Goal: Information Seeking & Learning: Learn about a topic

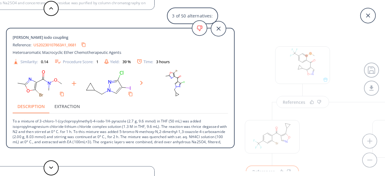
scroll to position [64, 0]
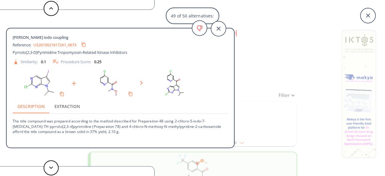
type input "C1C2(CC2)/C(=N/O)/CN(C(OC(C)(C)C)=O)C1"
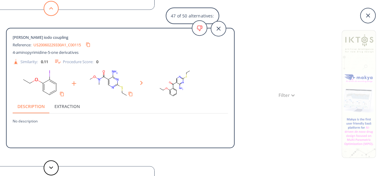
type input "FC1=NC2=CC=CC=C2C=N1"
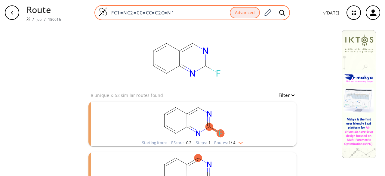
drag, startPoint x: 182, startPoint y: 12, endPoint x: 110, endPoint y: 16, distance: 71.4
click at [111, 15] on input "FC1=NC2=CC=CC=C2C=N1" at bounding box center [169, 13] width 122 height 6
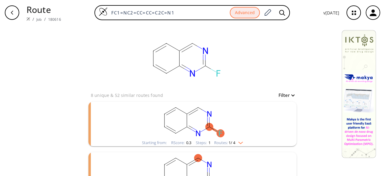
paste input
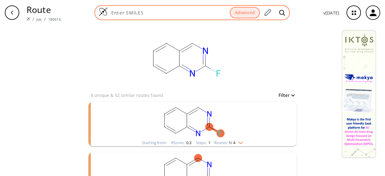
click at [155, 10] on input at bounding box center [169, 13] width 122 height 6
click at [158, 13] on input at bounding box center [169, 13] width 122 height 6
paste input "O=C(CCCCCCCOCC)OCC"
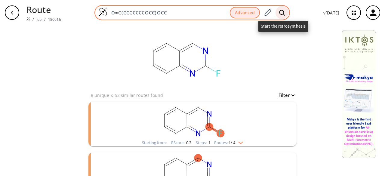
type input "O=C(CCCCCCCOCC)OCC"
click at [285, 11] on icon at bounding box center [282, 13] width 6 height 6
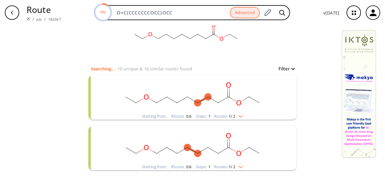
scroll to position [60, 0]
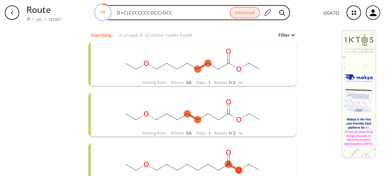
click at [260, 80] on div "Starting from: RScore : 0.6 Steps : 1 Routes: 1 / 2" at bounding box center [193, 64] width 208 height 45
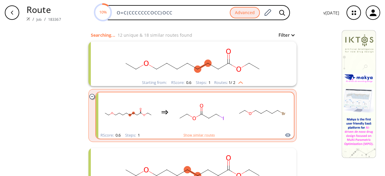
click at [243, 122] on rect "clusters" at bounding box center [262, 112] width 54 height 38
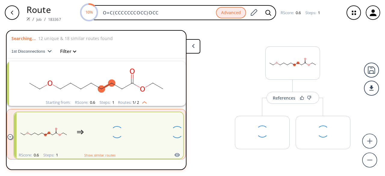
scroll to position [14, 0]
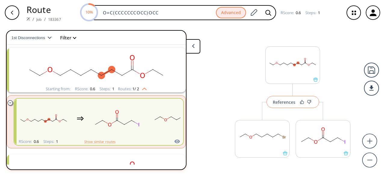
click at [290, 104] on button "References" at bounding box center [293, 102] width 53 height 12
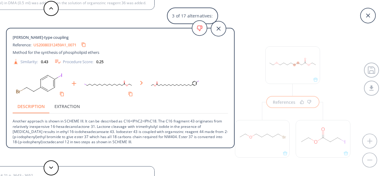
scroll to position [1, 0]
click at [219, 30] on icon at bounding box center [218, 28] width 15 height 15
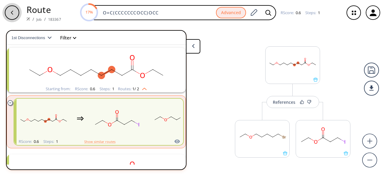
click at [17, 11] on div "button" at bounding box center [12, 12] width 14 height 14
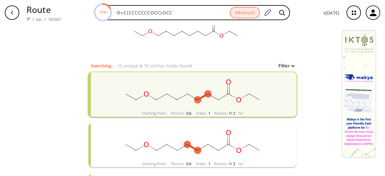
scroll to position [60, 0]
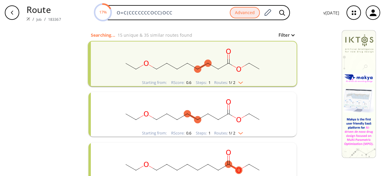
click at [184, 113] on ellipse "clusters" at bounding box center [187, 113] width 7 height 7
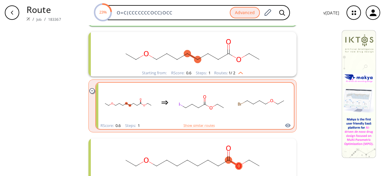
scroll to position [181, 0]
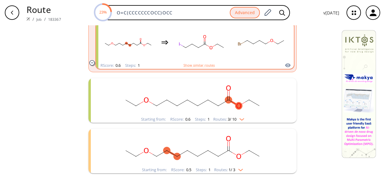
click at [186, 109] on rect "clusters" at bounding box center [192, 97] width 157 height 38
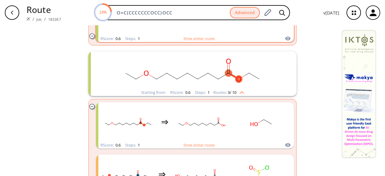
scroll to position [211, 0]
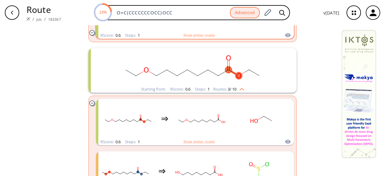
click at [186, 109] on rect "clusters" at bounding box center [202, 119] width 54 height 38
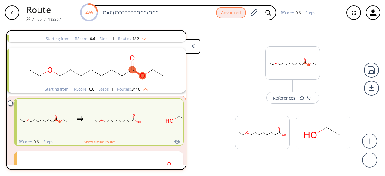
scroll to position [115, 0]
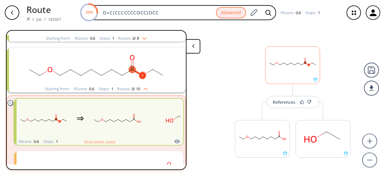
click at [297, 83] on div at bounding box center [293, 65] width 55 height 38
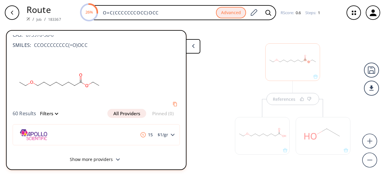
scroll to position [13, 0]
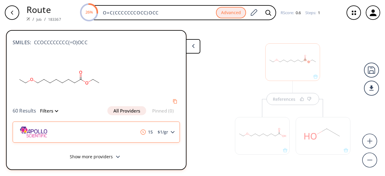
click at [170, 130] on div "15 $ 1 /gr" at bounding box center [96, 132] width 167 height 21
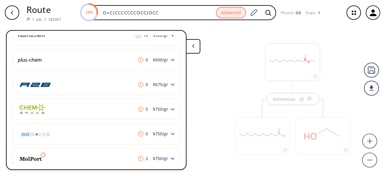
scroll to position [196, 0]
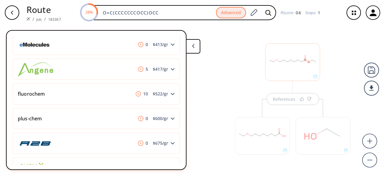
click at [231, 93] on div "References" at bounding box center [293, 102] width 128 height 154
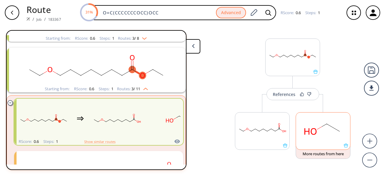
scroll to position [10, 0]
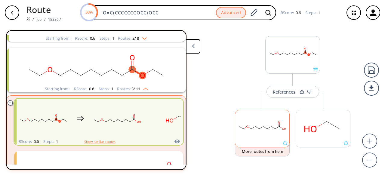
click at [281, 136] on rect at bounding box center [262, 125] width 54 height 31
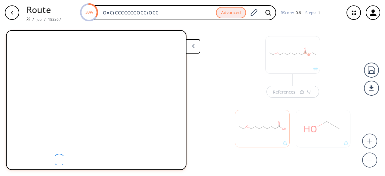
scroll to position [0, 0]
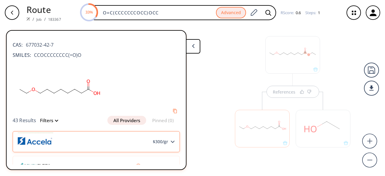
click at [171, 141] on icon at bounding box center [173, 142] width 4 height 3
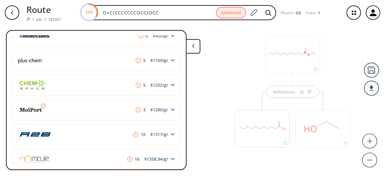
scroll to position [420, 0]
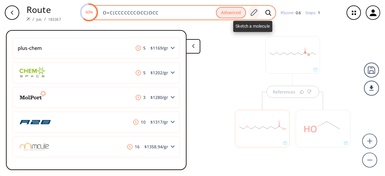
click at [253, 14] on icon at bounding box center [254, 13] width 8 height 8
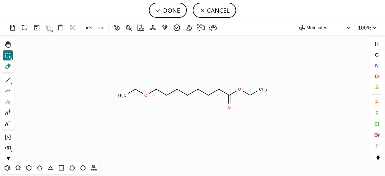
click at [8, 65] on icon at bounding box center [8, 66] width 6 height 5
click at [252, 96] on circle at bounding box center [250, 96] width 8 height 8
click at [263, 90] on tspan "H" at bounding box center [263, 89] width 3 height 5
click at [137, 90] on icon at bounding box center [138, 91] width 7 height 4
click at [127, 95] on tspan "H" at bounding box center [127, 95] width 3 height 5
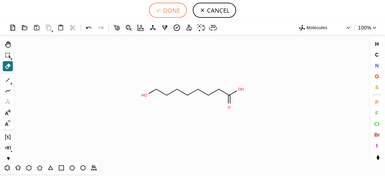
click at [167, 12] on button "DONE" at bounding box center [168, 10] width 38 height 15
type input "O=C(O)CCCCCCCO"
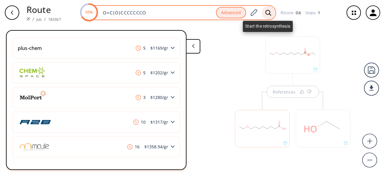
click at [266, 14] on icon at bounding box center [269, 13] width 6 height 6
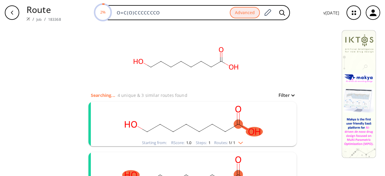
scroll to position [30, 0]
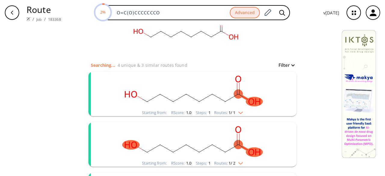
click at [185, 107] on rect "clusters" at bounding box center [192, 91] width 157 height 38
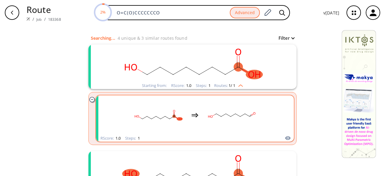
scroll to position [60, 0]
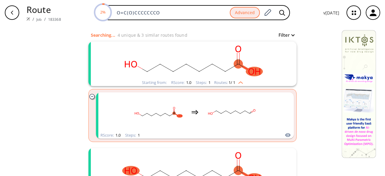
click at [194, 77] on rect "clusters" at bounding box center [192, 61] width 157 height 38
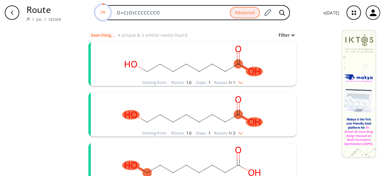
click at [194, 77] on rect "clusters" at bounding box center [192, 61] width 157 height 38
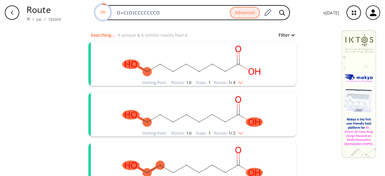
click at [192, 105] on rect "clusters" at bounding box center [192, 111] width 157 height 38
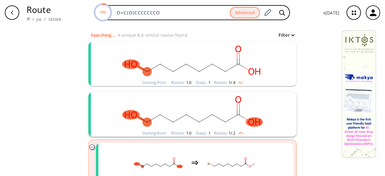
click at [192, 105] on rect "clusters" at bounding box center [192, 111] width 157 height 38
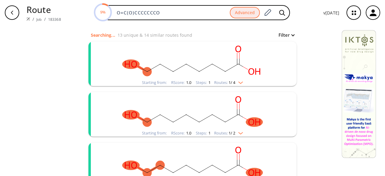
click at [196, 75] on ellipse "clusters" at bounding box center [199, 71] width 9 height 9
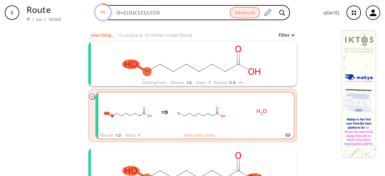
click at [220, 110] on rect "clusters" at bounding box center [202, 112] width 54 height 38
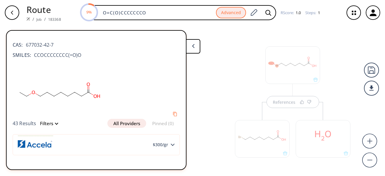
click at [297, 77] on div at bounding box center [293, 65] width 55 height 38
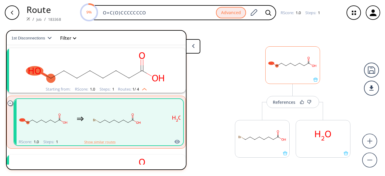
scroll to position [14, 0]
click at [297, 77] on div at bounding box center [293, 79] width 54 height 4
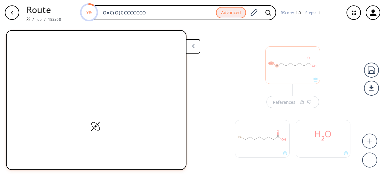
scroll to position [3, 0]
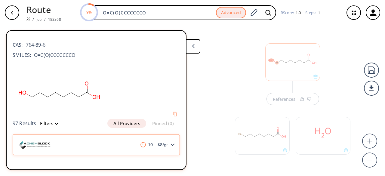
click at [171, 144] on polygon at bounding box center [173, 145] width 4 height 2
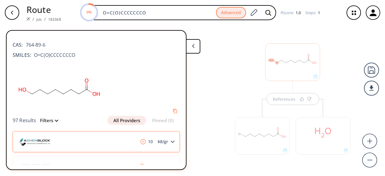
click at [171, 142] on polygon at bounding box center [173, 142] width 4 height 2
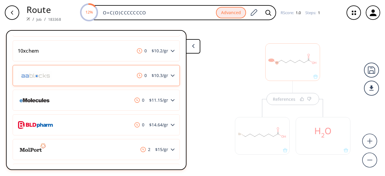
scroll to position [361, 0]
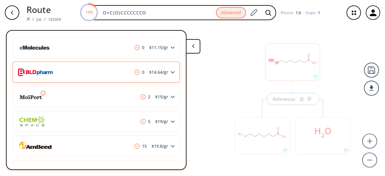
click at [102, 74] on div "0 $ 14.64 /gr" at bounding box center [96, 72] width 167 height 21
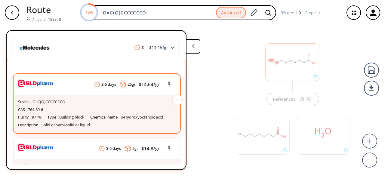
click at [103, 97] on div "Smiles O=C(O)CCCCCCCO CAS 764-89-6 Purity 97+% Type Building block Chemical nam…" at bounding box center [97, 114] width 167 height 38
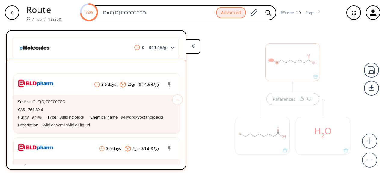
click at [197, 47] on button at bounding box center [193, 46] width 14 height 14
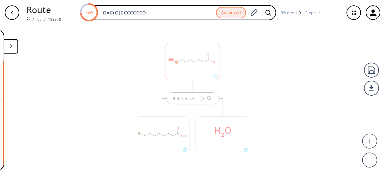
scroll to position [0, 0]
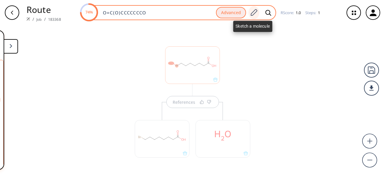
click at [252, 16] on icon at bounding box center [254, 13] width 8 height 8
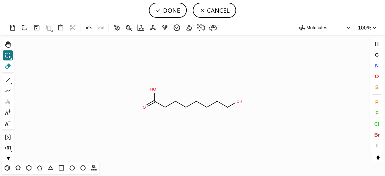
click at [8, 65] on icon at bounding box center [8, 66] width 6 height 5
click at [213, 104] on icon at bounding box center [212, 104] width 11 height 6
click at [224, 105] on icon at bounding box center [224, 105] width 8 height 4
click at [237, 103] on tspan "O" at bounding box center [238, 101] width 3 height 5
click at [225, 108] on rect at bounding box center [230, 108] width 11 height 8
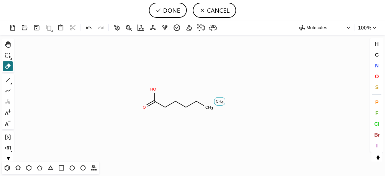
click at [222, 101] on tspan "4" at bounding box center [223, 102] width 2 height 5
click at [377, 74] on span "O" at bounding box center [377, 76] width 4 height 6
drag, startPoint x: 209, startPoint y: 107, endPoint x: 211, endPoint y: 110, distance: 3.7
click at [209, 107] on tspan "O" at bounding box center [208, 107] width 3 height 5
click at [8, 80] on icon at bounding box center [8, 80] width 4 height 4
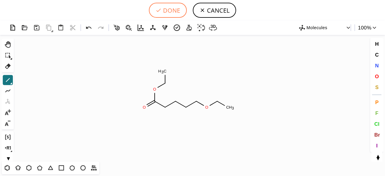
click at [161, 12] on icon at bounding box center [159, 10] width 6 height 6
type input "O=C(CCCCOCC)OCC"
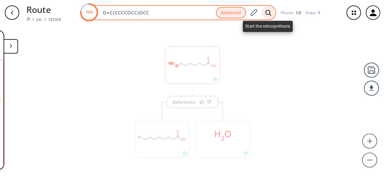
click at [264, 11] on div at bounding box center [268, 12] width 13 height 13
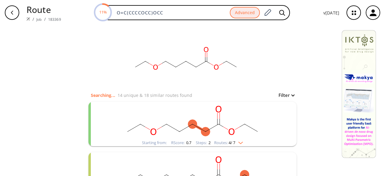
click at [216, 137] on rect "clusters" at bounding box center [192, 121] width 157 height 38
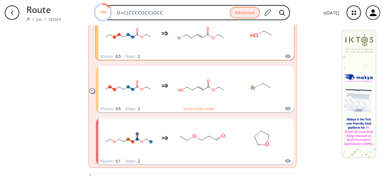
scroll to position [211, 0]
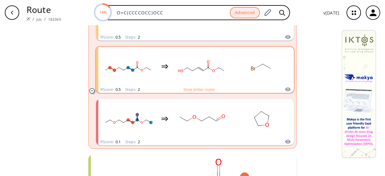
click at [230, 78] on div "clusters" at bounding box center [195, 66] width 188 height 39
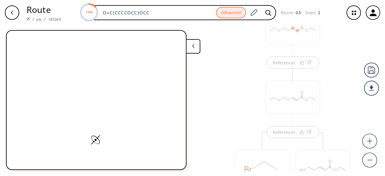
scroll to position [60, 0]
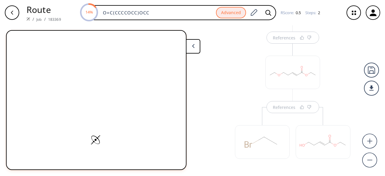
click at [282, 113] on div at bounding box center [262, 139] width 61 height 64
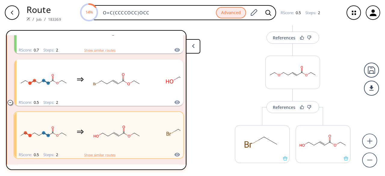
scroll to position [115, 0]
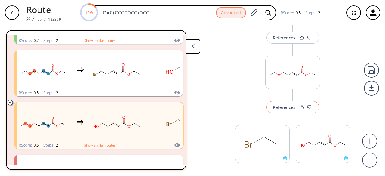
click at [279, 105] on div "References" at bounding box center [284, 107] width 23 height 4
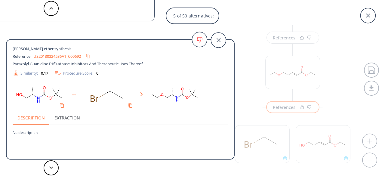
scroll to position [6, 0]
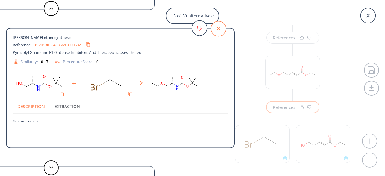
click at [225, 31] on icon at bounding box center [218, 28] width 15 height 15
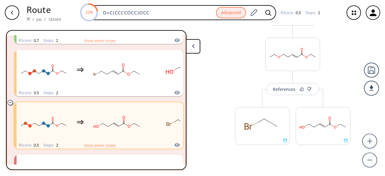
scroll to position [87, 0]
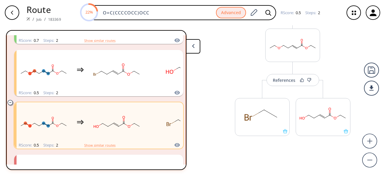
click at [198, 48] on button at bounding box center [193, 46] width 14 height 14
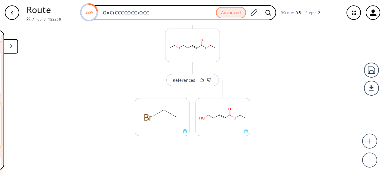
click at [11, 51] on button at bounding box center [11, 46] width 14 height 14
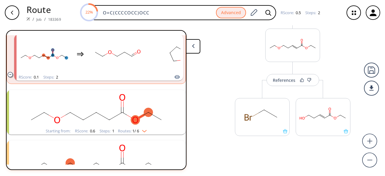
scroll to position [265, 0]
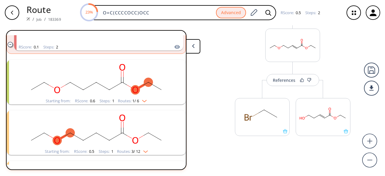
click at [105, 88] on ellipse "clusters" at bounding box center [109, 89] width 9 height 9
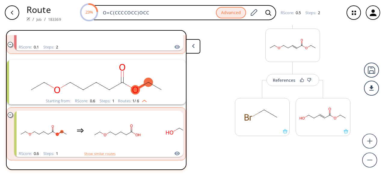
click at [105, 88] on ellipse "clusters" at bounding box center [109, 89] width 9 height 9
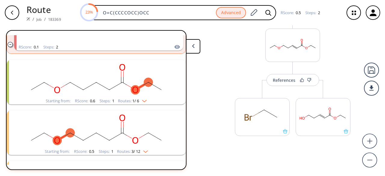
click at [105, 88] on ellipse "clusters" at bounding box center [109, 89] width 9 height 9
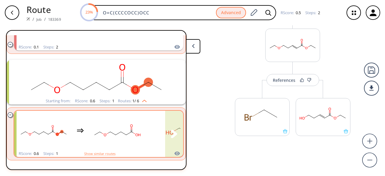
click at [114, 130] on rect "clusters" at bounding box center [117, 131] width 54 height 38
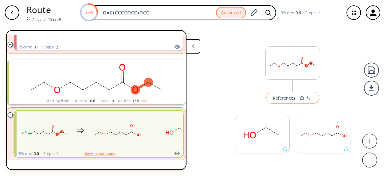
click at [298, 100] on button "References" at bounding box center [293, 98] width 53 height 12
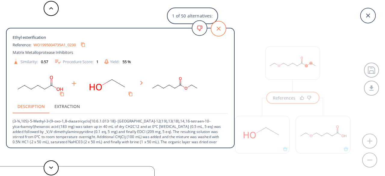
click at [223, 33] on icon at bounding box center [218, 28] width 15 height 15
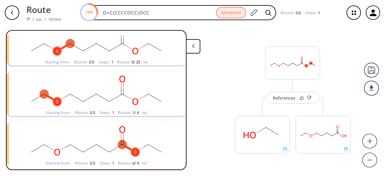
scroll to position [416, 0]
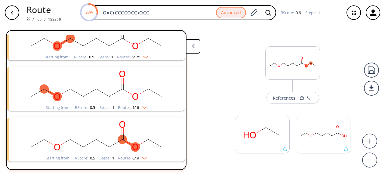
click at [111, 52] on rect "clusters" at bounding box center [96, 35] width 157 height 38
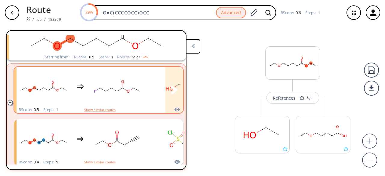
click at [118, 98] on rect "clusters" at bounding box center [117, 87] width 54 height 38
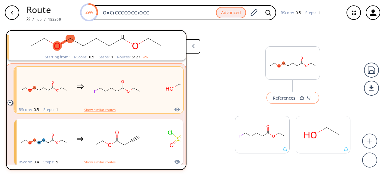
click at [292, 100] on button "References" at bounding box center [293, 98] width 53 height 12
